Goal: Information Seeking & Learning: Learn about a topic

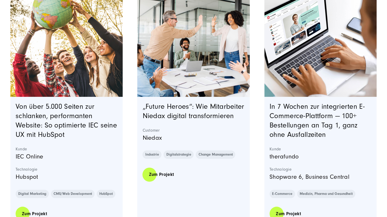
scroll to position [190, 0]
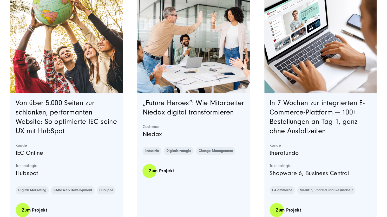
click at [218, 94] on div "„Future Heroes“: Wie Mitarbeiter Niedax digital transformieren Customer Niedax …" at bounding box center [193, 158] width 112 height 130
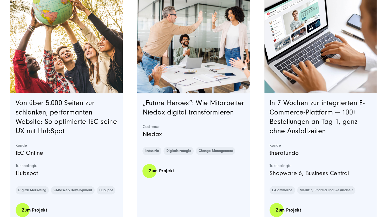
click at [220, 83] on img "Featured image: eine Gruppe von Kollegen in einer modernen Büroumgebung, die ei…" at bounding box center [193, 36] width 115 height 115
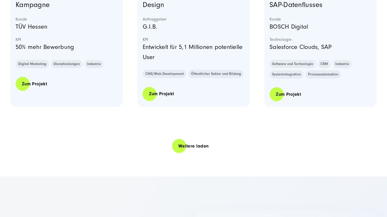
scroll to position [1082, 0]
click at [199, 144] on link "Weitere laden" at bounding box center [193, 145] width 43 height 15
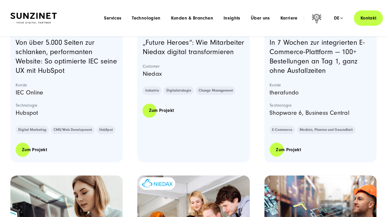
scroll to position [240, 0]
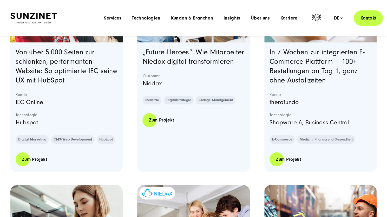
click at [223, 66] on h3 "„Future Heroes“: Wie Mitarbeiter Niedax digital transformieren" at bounding box center [194, 57] width 102 height 19
click at [187, 66] on link "„Future Heroes“: Wie Mitarbeiter Niedax digital transformieren" at bounding box center [194, 56] width 102 height 17
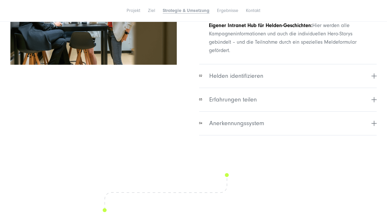
scroll to position [1263, 0]
click at [309, 87] on button "02 Helden identifizieren" at bounding box center [288, 76] width 178 height 24
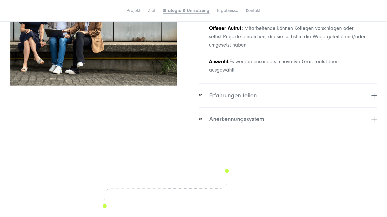
scroll to position [1246, 0]
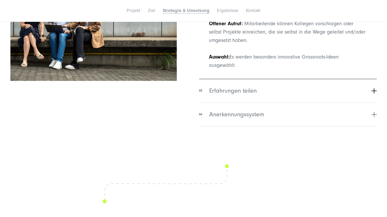
click at [305, 102] on button "03 Erfahrungen teilen" at bounding box center [288, 91] width 178 height 24
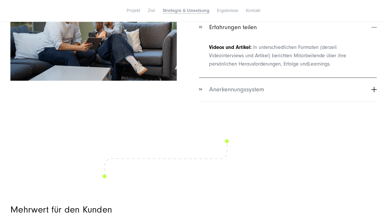
click at [302, 101] on button "04 Anerkennungssystem" at bounding box center [288, 89] width 178 height 24
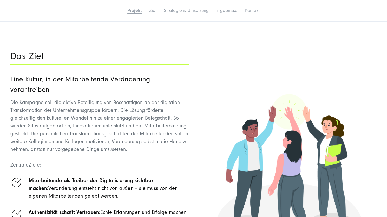
scroll to position [752, 0]
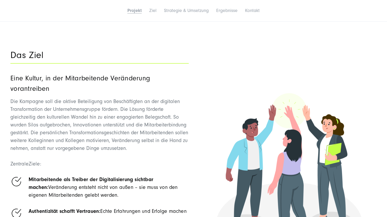
click at [387, 62] on section "Das Ziel Eine Kultur, in der Mitarbeitende Veränderung vorantreiben Zentrale Zi…" at bounding box center [193, 169] width 387 height 286
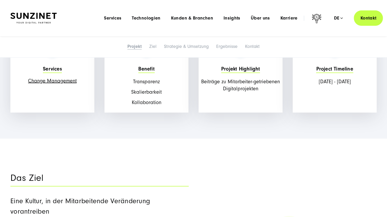
scroll to position [556, 0]
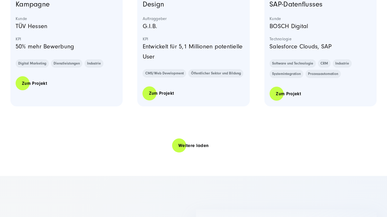
scroll to position [1174, 0]
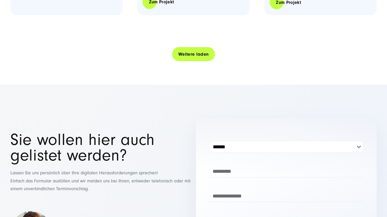
click at [196, 51] on link "Weitere laden" at bounding box center [193, 54] width 43 height 15
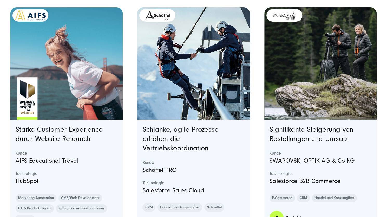
scroll to position [1195, 0]
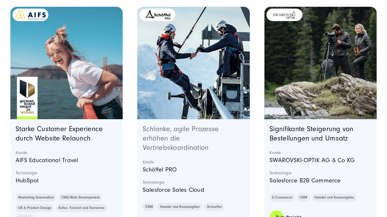
click at [196, 143] on link "Schlanke, agile Prozesse erhöhen die Vertriebskoordination" at bounding box center [181, 138] width 76 height 27
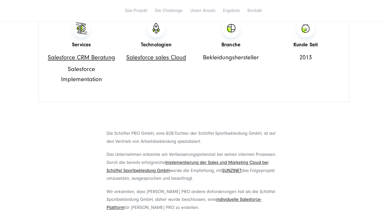
scroll to position [352, 0]
click at [276, 180] on p "Das Unternehmen erkannte ein Verbesserungspotenzial bei seinen internen Prozess…" at bounding box center [194, 166] width 174 height 32
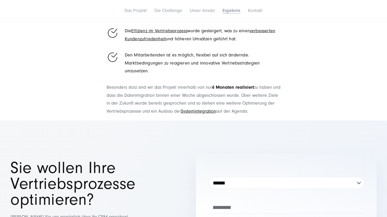
scroll to position [920, 0]
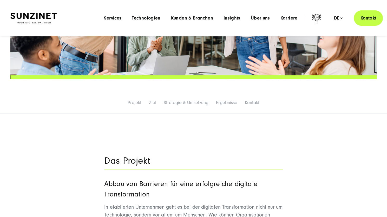
scroll to position [195, 0]
click at [171, 165] on h2 "Das Projekt" at bounding box center [193, 161] width 178 height 9
